Goal: Information Seeking & Learning: Learn about a topic

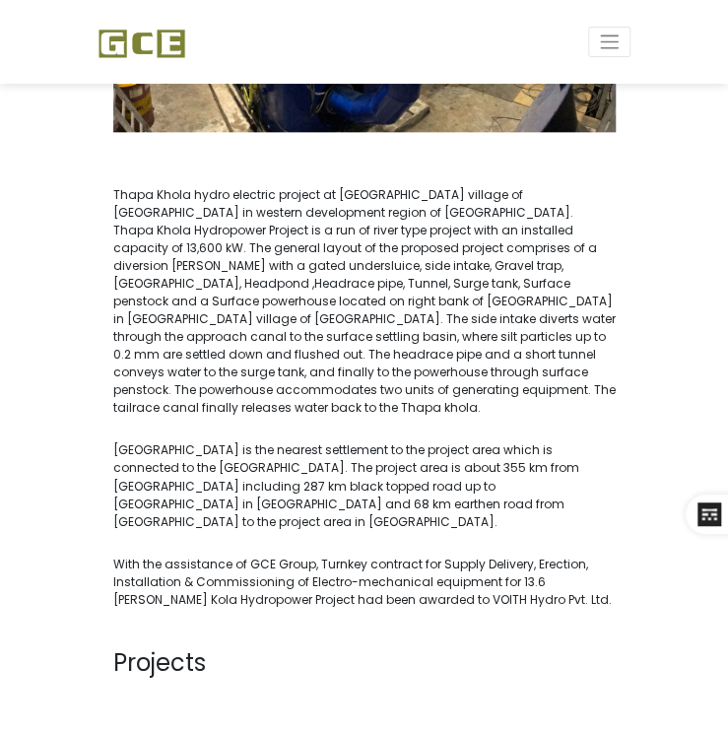
scroll to position [591, 0]
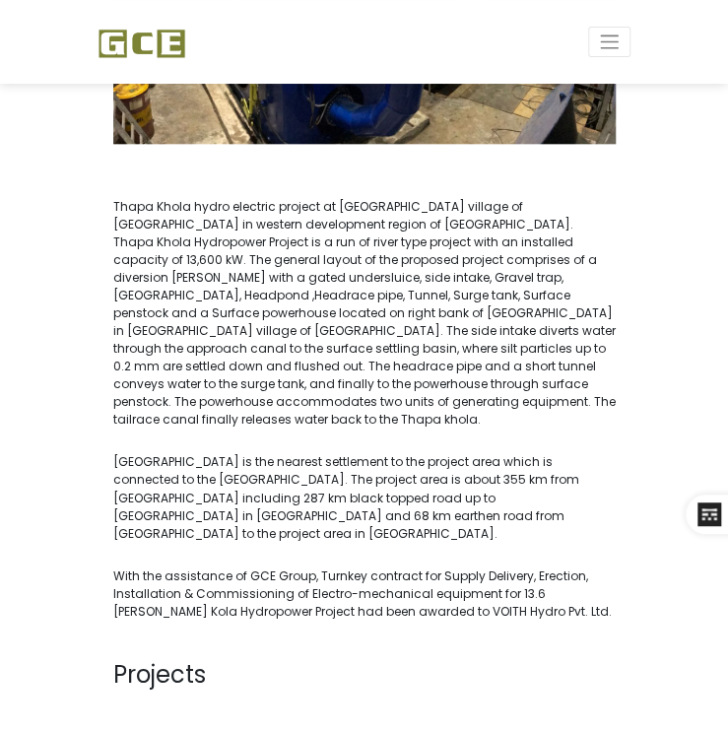
click at [252, 400] on p "Thapa Khola hydro electric project at [GEOGRAPHIC_DATA] village of [GEOGRAPHIC_…" at bounding box center [364, 313] width 502 height 230
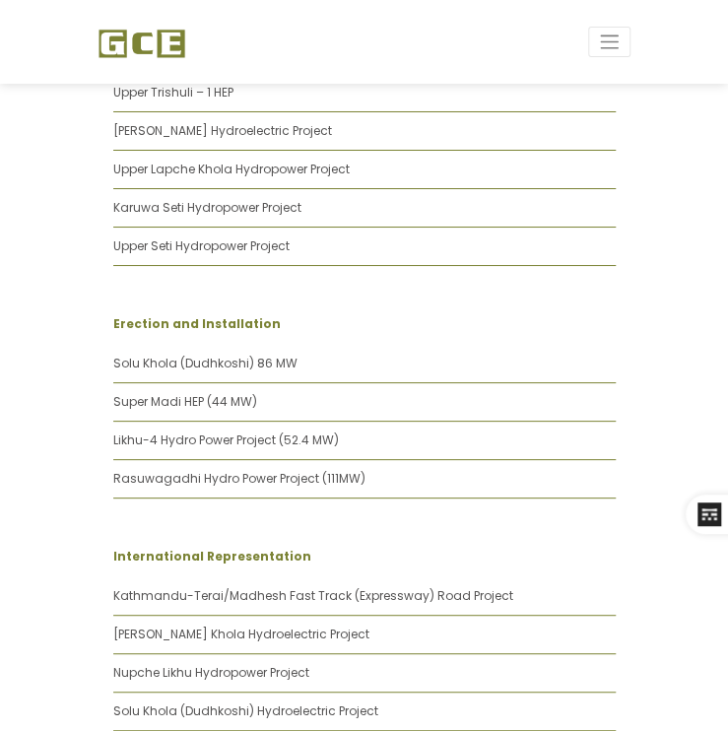
scroll to position [2068, 0]
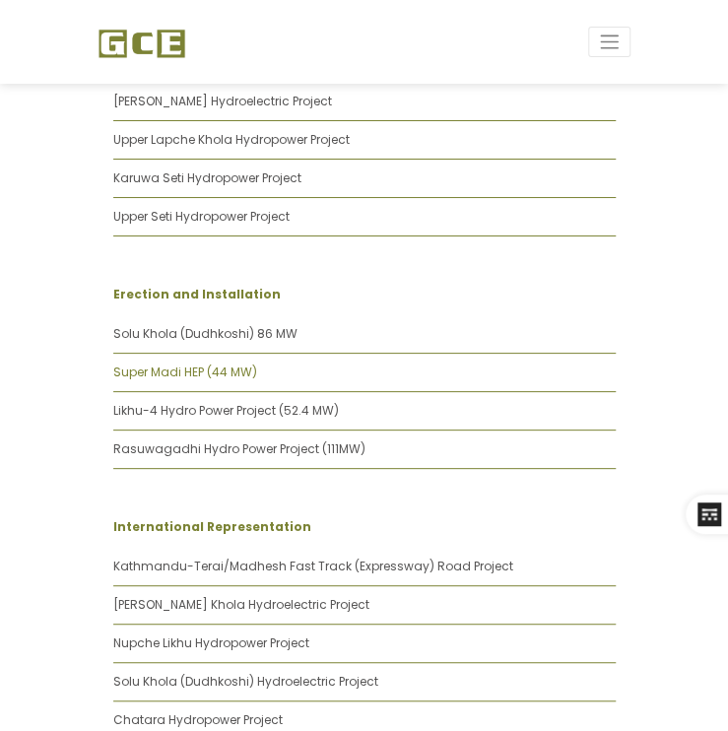
click at [173, 363] on link "Super Madi HEP (44 MW)" at bounding box center [185, 371] width 144 height 17
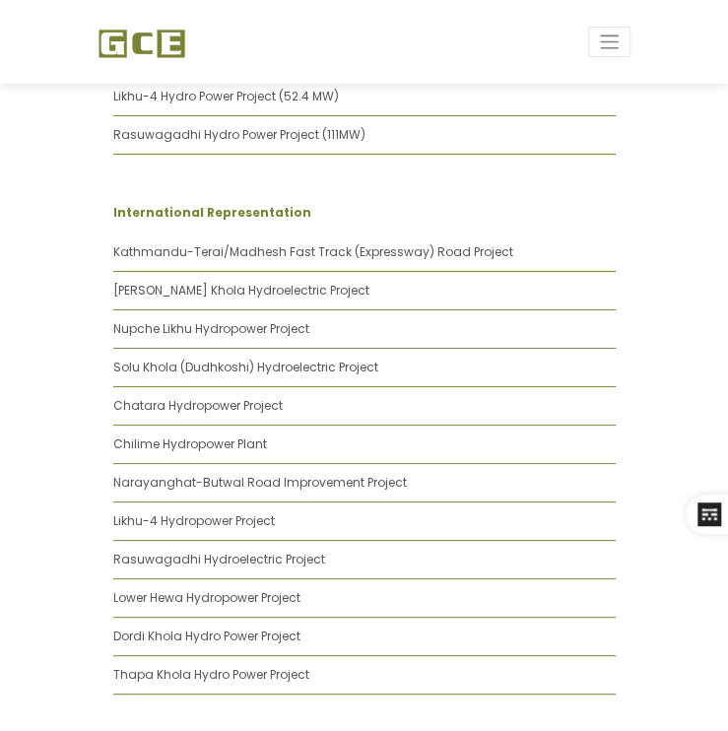
scroll to position [2090, 0]
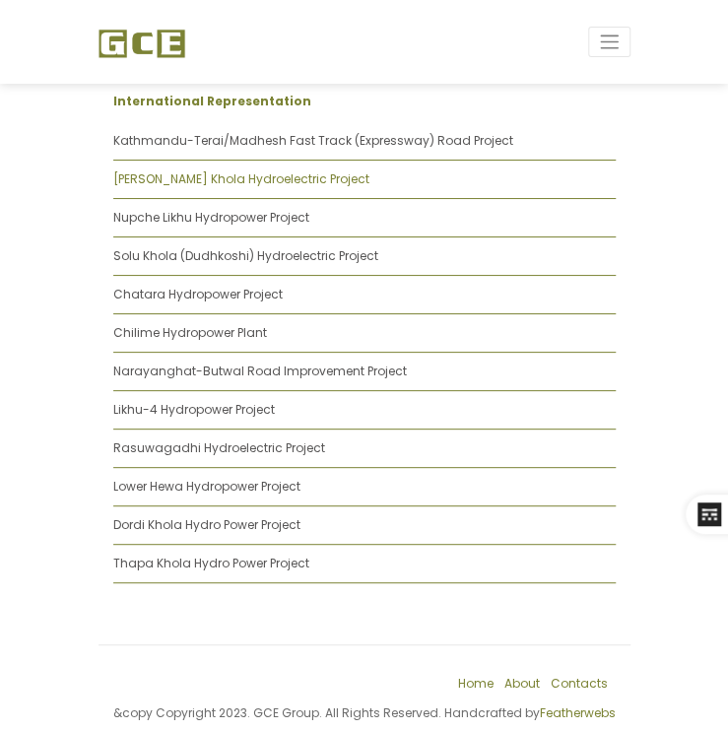
click at [187, 170] on link "[PERSON_NAME] Khola Hydroelectric Project" at bounding box center [241, 178] width 256 height 17
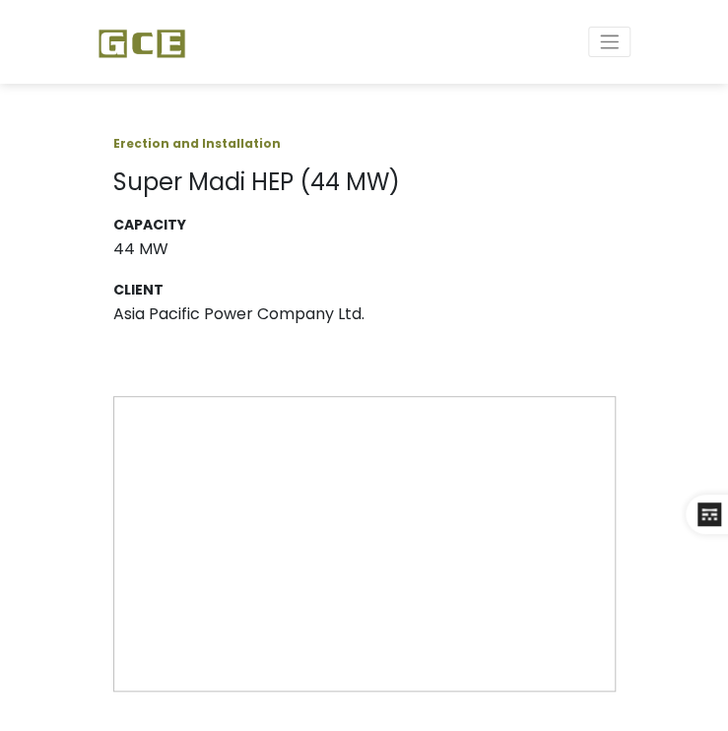
scroll to position [0, 0]
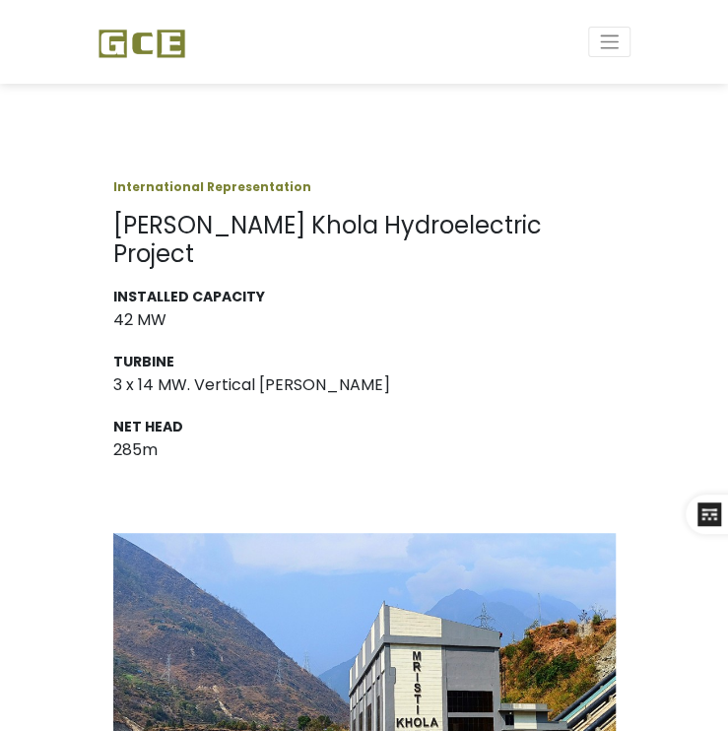
click at [553, 311] on div "INSTALLED CAPACITY 42 MW TURBINE 3 x 14 MW. Vertical Pelton NET HEAD 285m" at bounding box center [364, 386] width 502 height 195
